Goal: Information Seeking & Learning: Find specific fact

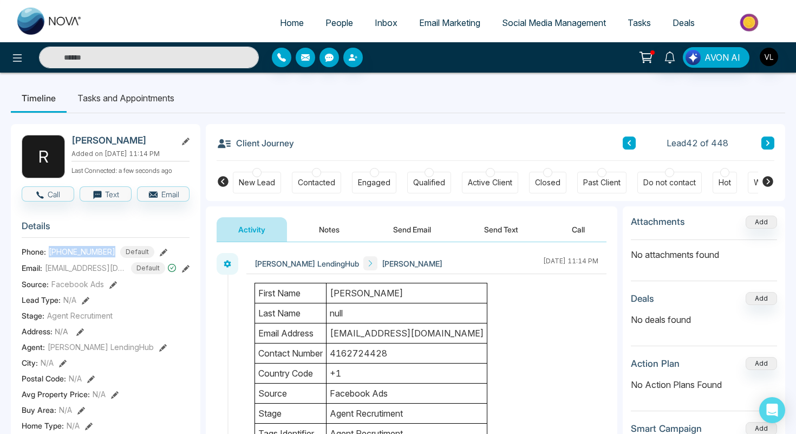
click at [325, 26] on span "People" at bounding box center [339, 22] width 28 height 11
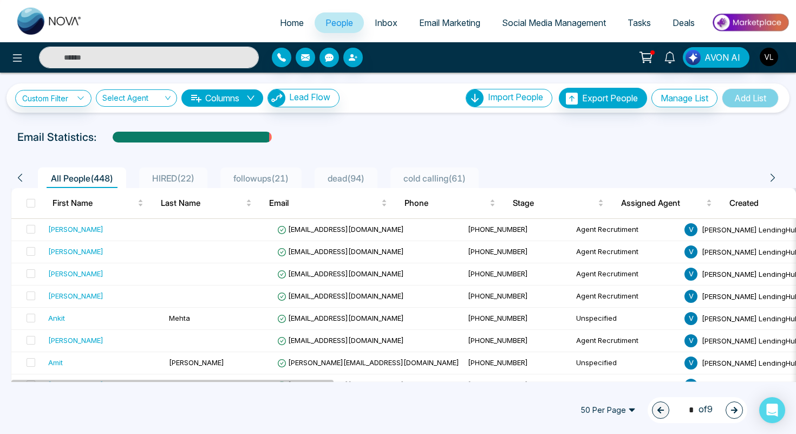
click at [178, 179] on span "HIRED ( 22 )" at bounding box center [173, 178] width 51 height 11
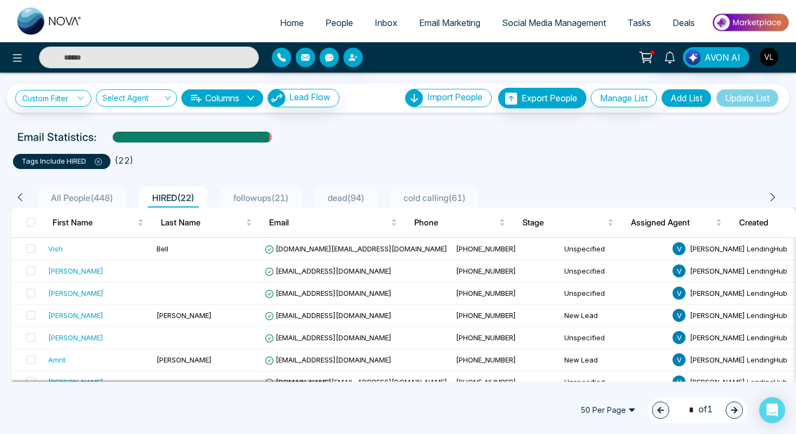
click at [100, 201] on span "All People ( 448 )" at bounding box center [82, 197] width 71 height 11
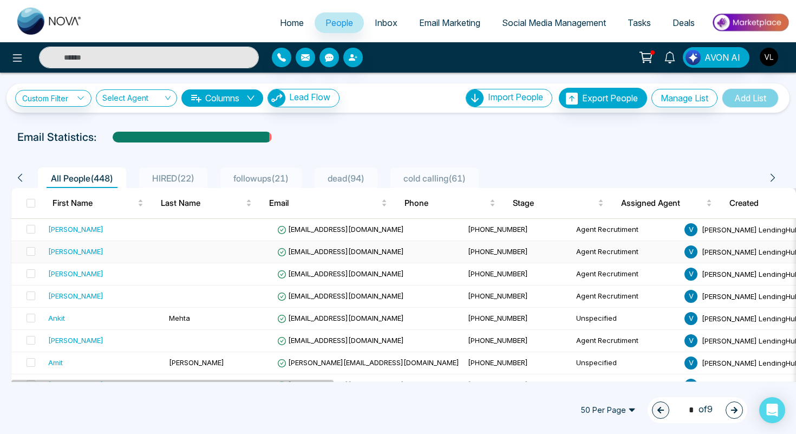
click at [103, 256] on div "[PERSON_NAME]" at bounding box center [75, 251] width 55 height 11
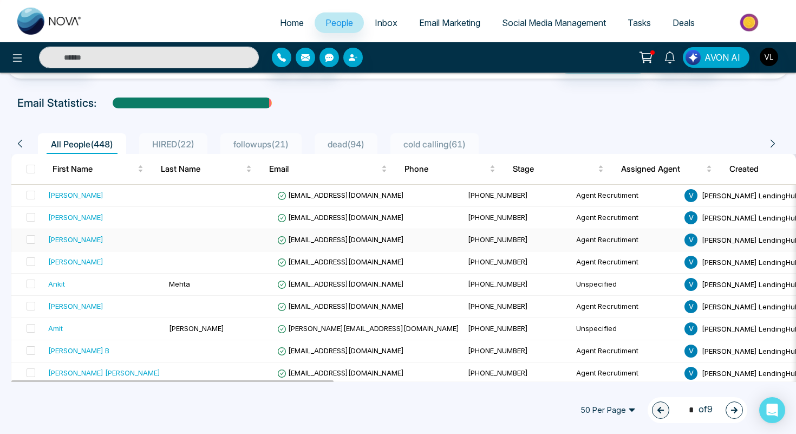
scroll to position [38, 0]
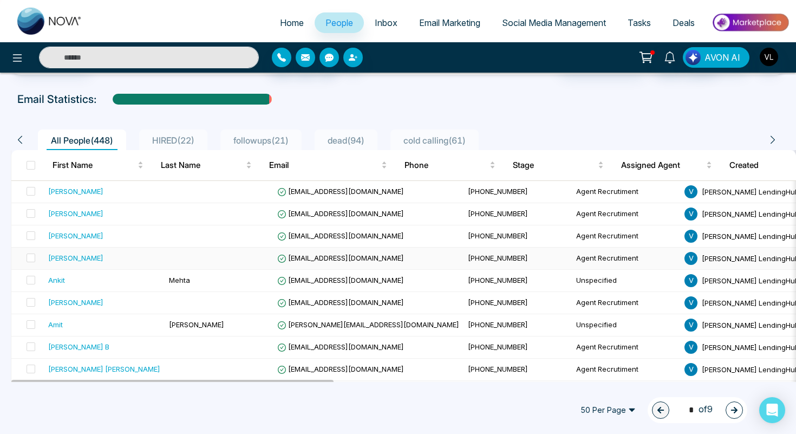
click at [96, 260] on div "[PERSON_NAME]" at bounding box center [75, 257] width 55 height 11
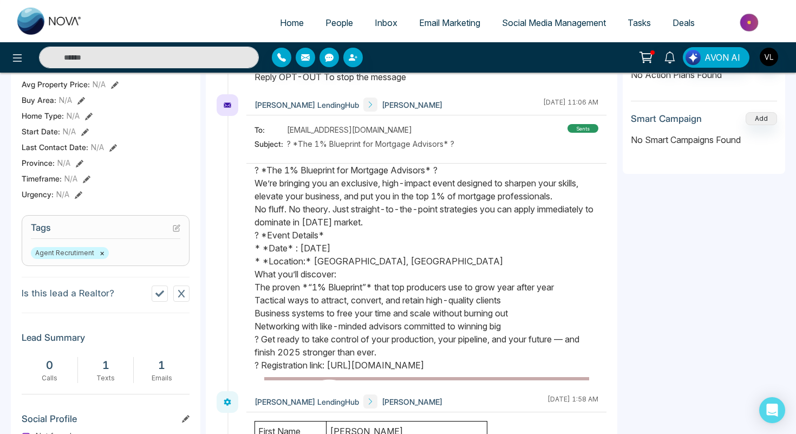
scroll to position [350, 0]
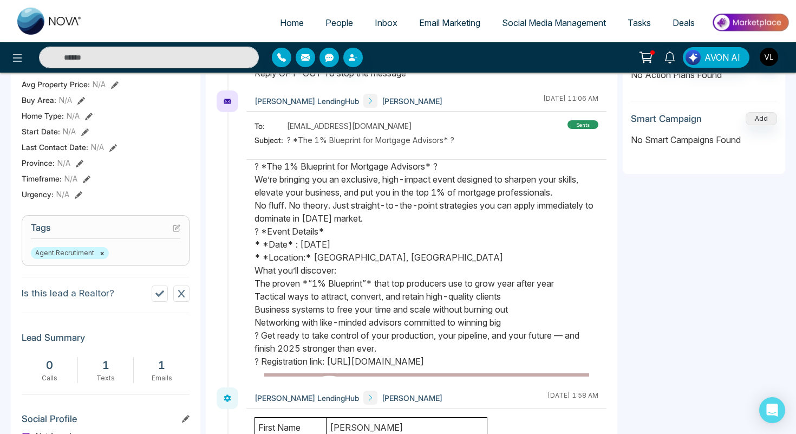
click at [589, 129] on div "sents" at bounding box center [582, 124] width 31 height 9
click at [590, 129] on div "sents" at bounding box center [582, 124] width 31 height 9
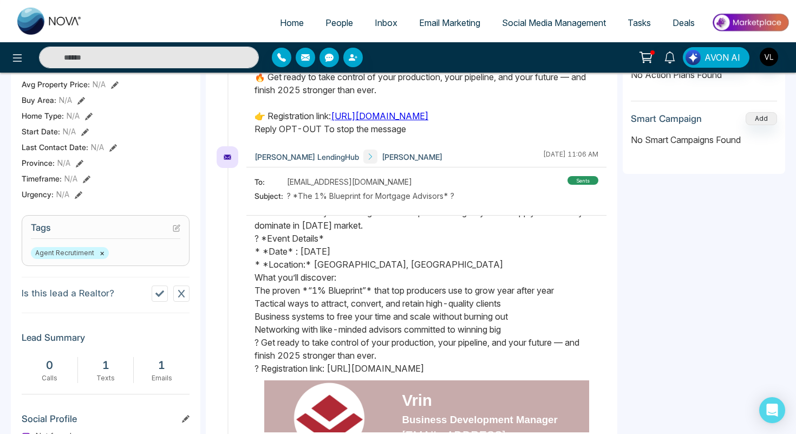
scroll to position [139, 0]
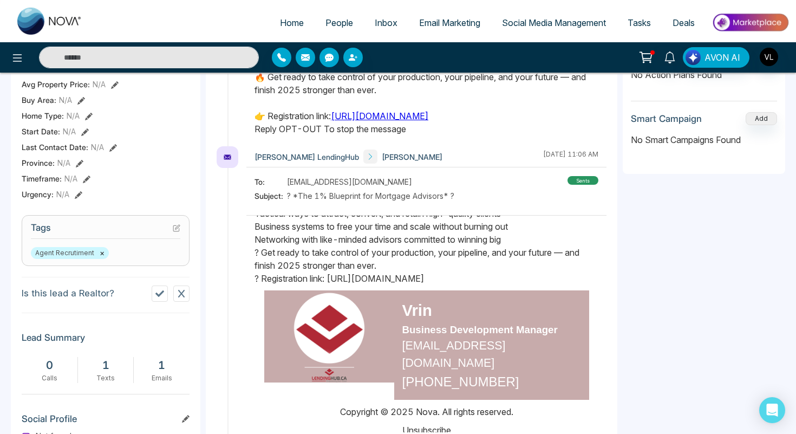
click at [579, 185] on div "sents" at bounding box center [582, 180] width 31 height 9
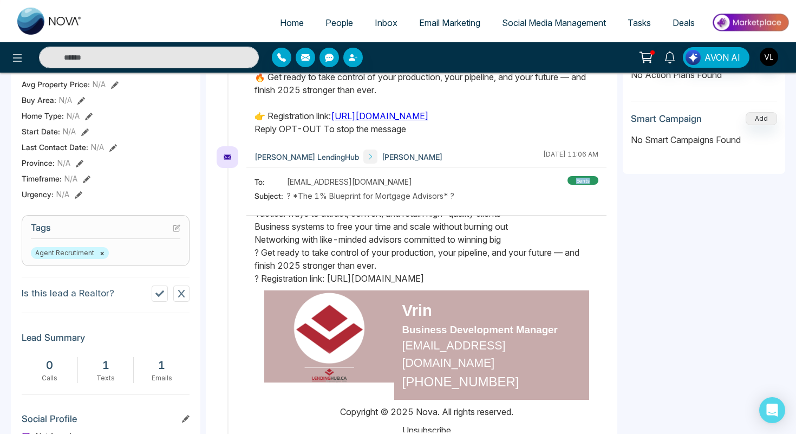
click at [334, 24] on span "People" at bounding box center [339, 22] width 28 height 11
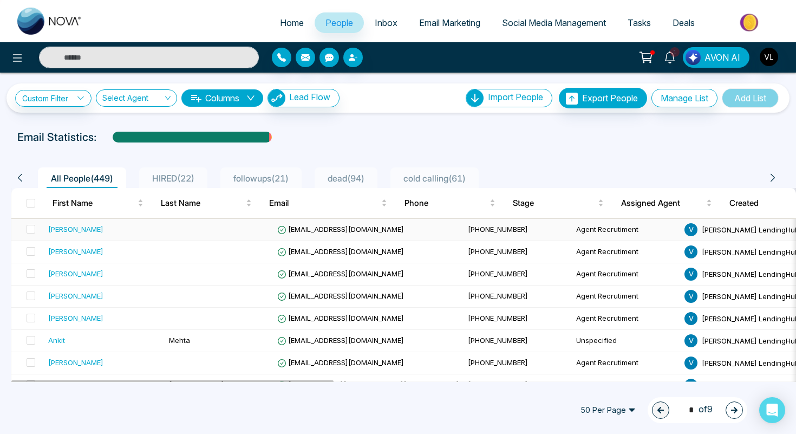
click at [165, 226] on td at bounding box center [219, 230] width 108 height 22
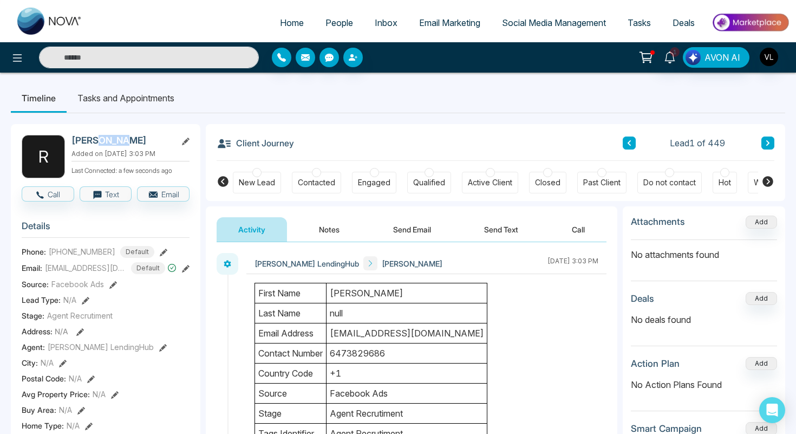
copy h2 "[PERSON_NAME]"
drag, startPoint x: 120, startPoint y: 136, endPoint x: 97, endPoint y: 138, distance: 22.8
click at [97, 138] on h2 "[PERSON_NAME]" at bounding box center [121, 140] width 101 height 11
click at [672, 54] on span "1" at bounding box center [674, 52] width 10 height 10
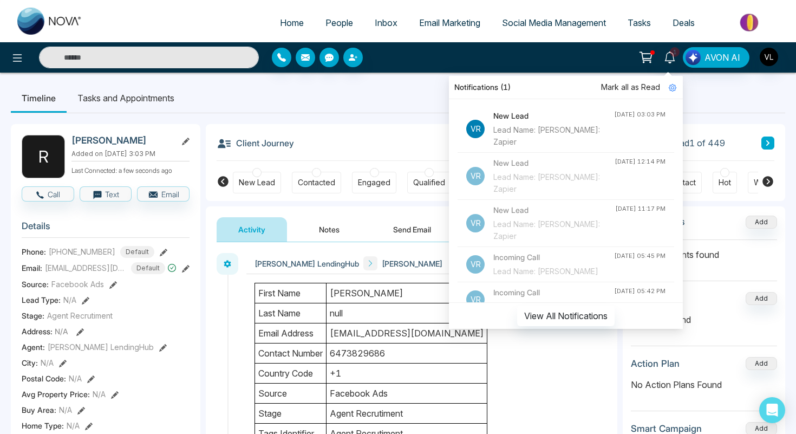
click at [613, 88] on span "Mark all as Read" at bounding box center [630, 87] width 59 height 12
